Goal: Task Accomplishment & Management: Use online tool/utility

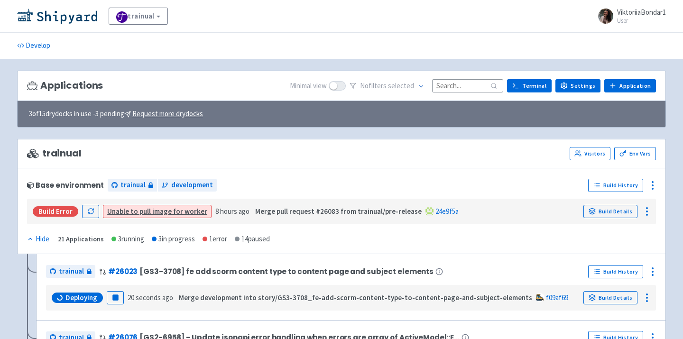
click at [73, 11] on img at bounding box center [57, 16] width 80 height 15
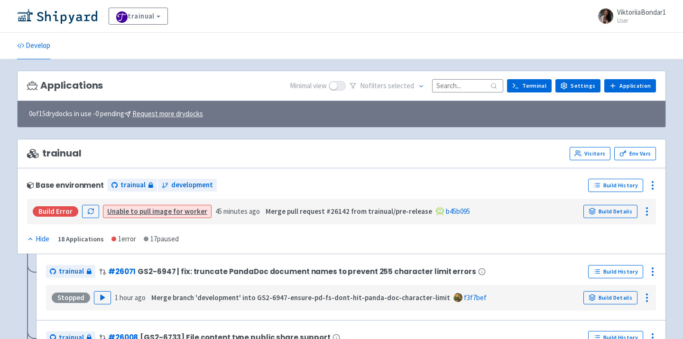
click at [457, 81] on input at bounding box center [467, 85] width 71 height 13
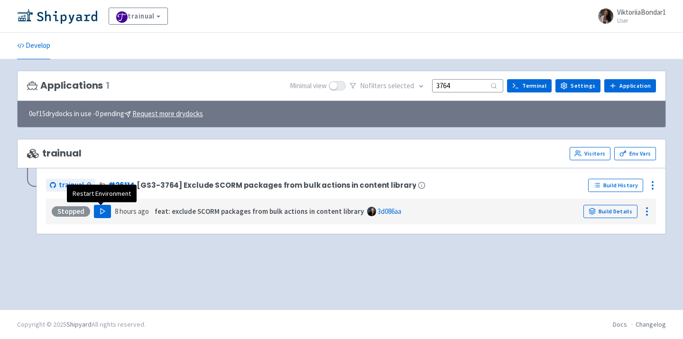
type input "3764"
click at [101, 212] on polygon "button" at bounding box center [103, 211] width 4 height 5
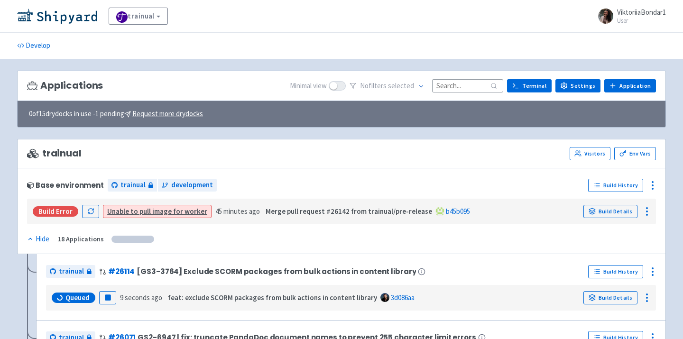
click at [460, 85] on input at bounding box center [467, 85] width 71 height 13
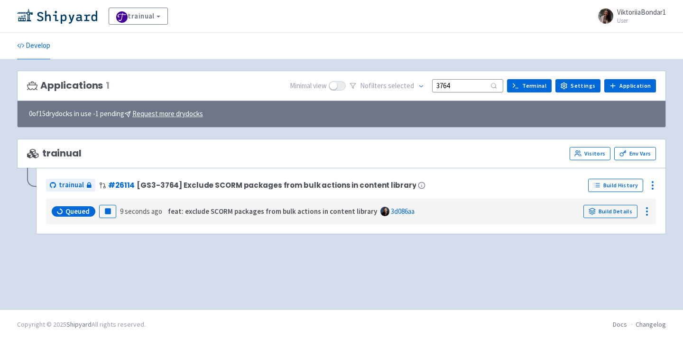
drag, startPoint x: 463, startPoint y: 82, endPoint x: 387, endPoint y: 84, distance: 76.4
click at [387, 84] on div "No filter s selected 3764" at bounding box center [427, 86] width 154 height 15
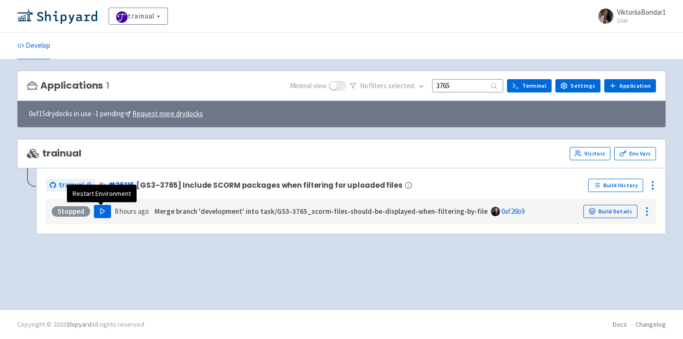
type input "3765"
click at [99, 211] on icon "button" at bounding box center [102, 211] width 7 height 7
click at [59, 16] on img at bounding box center [57, 16] width 80 height 15
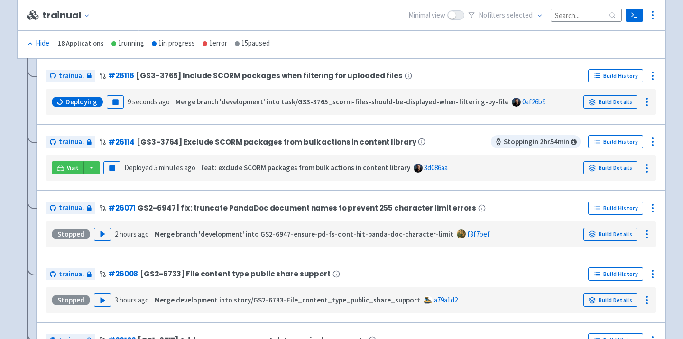
scroll to position [174, 0]
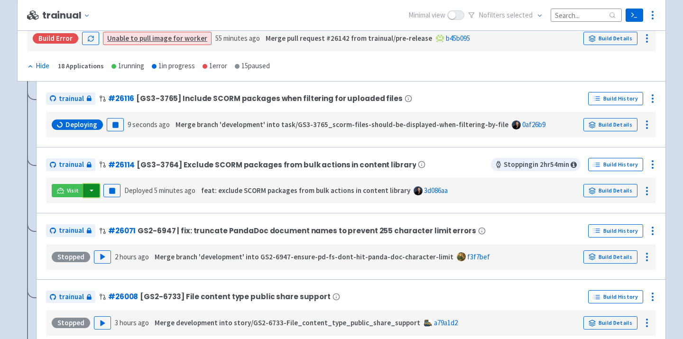
click at [91, 190] on button "button" at bounding box center [92, 190] width 16 height 13
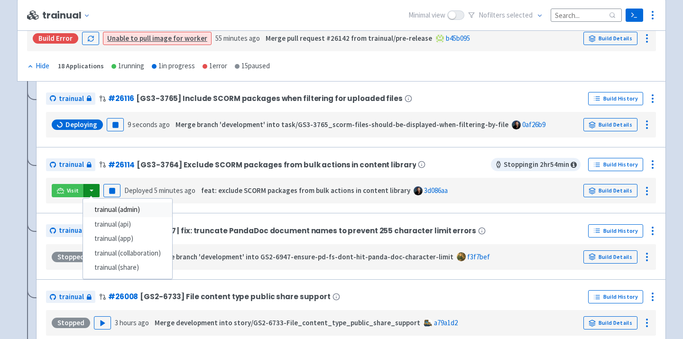
click at [111, 208] on link "trainual (admin)" at bounding box center [127, 210] width 89 height 15
